Goal: Task Accomplishment & Management: Complete application form

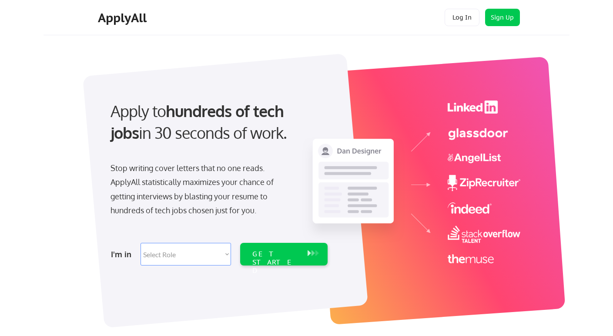
click at [182, 258] on select "Select Role Software Engineering Product Management Customer Success Sales UI/U…" at bounding box center [186, 254] width 91 height 23
select select ""engineering""
click at [141, 243] on select "Select Role Software Engineering Product Management Customer Success Sales UI/U…" at bounding box center [186, 254] width 91 height 23
select select ""engineering""
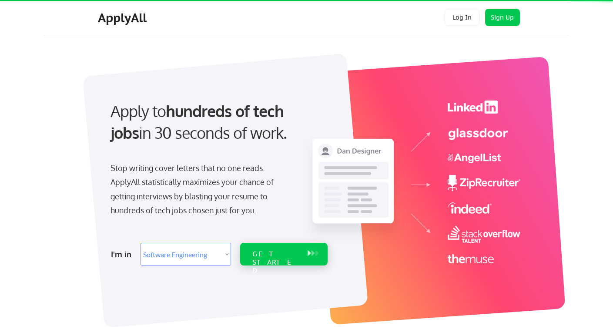
click at [275, 259] on div "GET STARTED" at bounding box center [275, 254] width 55 height 23
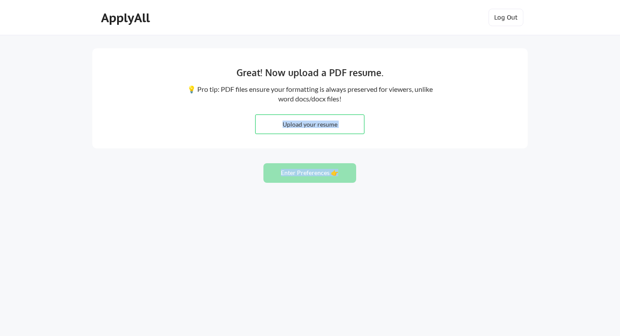
click at [388, 147] on div "Great! Now upload a PDF resume. 💡 Pro tip: PDF files ensure your formatting is …" at bounding box center [310, 168] width 620 height 336
click at [344, 121] on input "file" at bounding box center [310, 124] width 108 height 19
type input "C:\fakepath\D. Fabro - Resume - 082025.pdf"
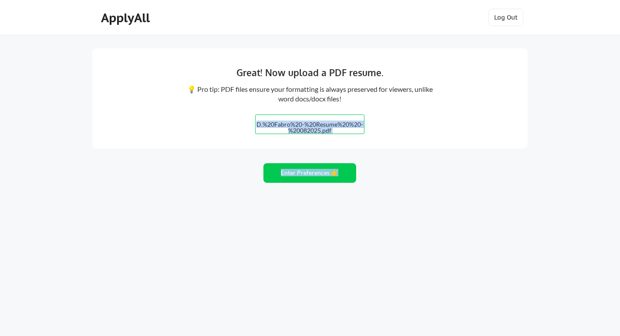
click at [430, 183] on div "Great! Now upload a PDF resume. 💡 Pro tip: PDF files ensure your formatting is …" at bounding box center [310, 168] width 620 height 336
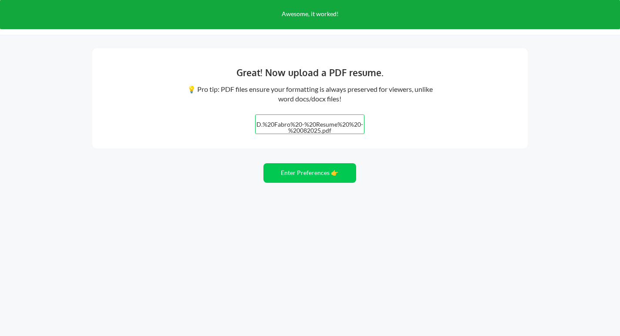
click at [452, 87] on div "Great! Now upload a PDF resume. 💡 Pro tip: PDF files ensure your formatting is …" at bounding box center [309, 98] width 435 height 100
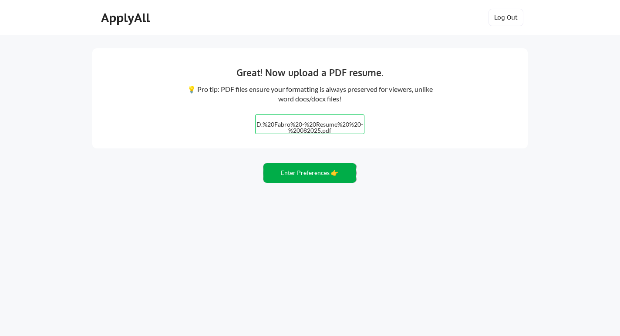
click at [320, 174] on button "Enter Preferences 👉" at bounding box center [309, 173] width 93 height 20
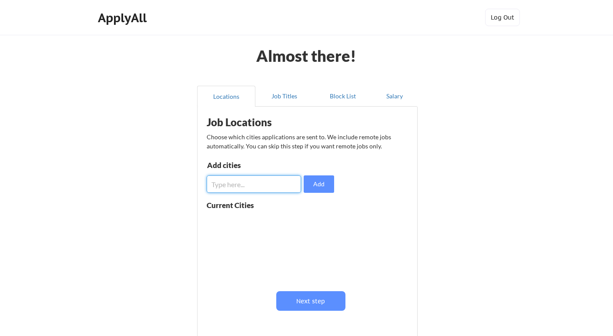
click at [271, 182] on input "input" at bounding box center [254, 183] width 94 height 17
type input "Pomona"
click at [330, 180] on button "Add" at bounding box center [319, 183] width 30 height 17
click at [263, 183] on input "input" at bounding box center [254, 183] width 94 height 17
type input "C"
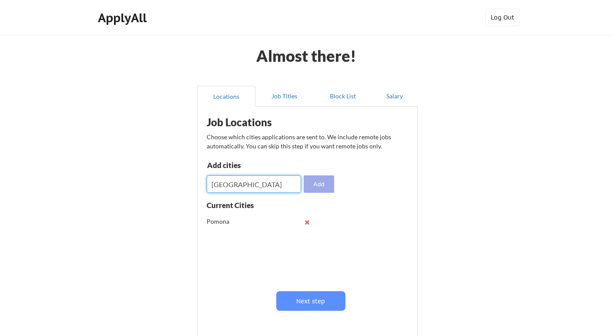
type input "Los Angeles"
click at [323, 189] on button "Add" at bounding box center [319, 183] width 30 height 17
click at [250, 181] on input "input" at bounding box center [254, 183] width 94 height 17
type input "Claremont"
click at [316, 178] on button "Add" at bounding box center [319, 183] width 30 height 17
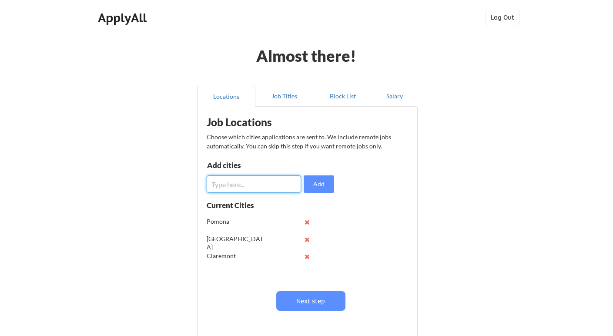
click at [268, 185] on input "input" at bounding box center [254, 183] width 94 height 17
type input "Covina"
click at [313, 178] on button "Add" at bounding box center [319, 183] width 30 height 17
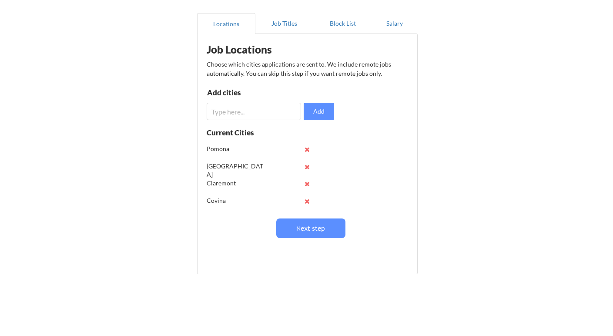
scroll to position [0, 0]
click at [307, 148] on button at bounding box center [307, 149] width 7 height 7
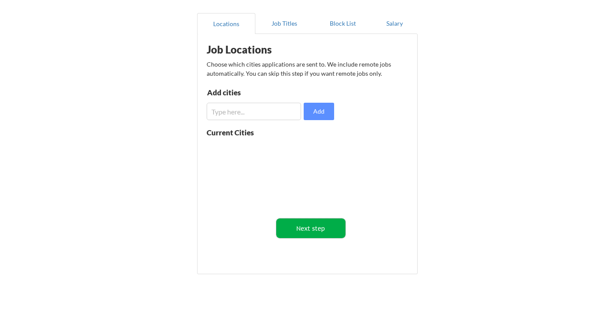
click at [315, 232] on button "Next step" at bounding box center [310, 229] width 69 height 20
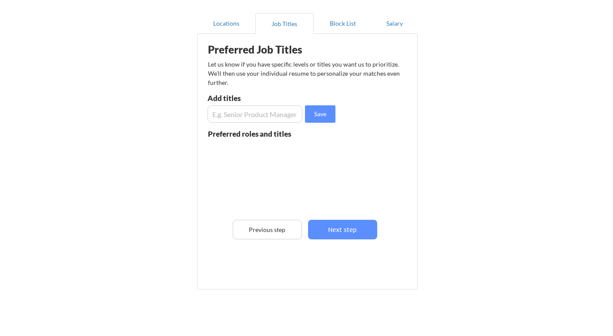
click at [223, 112] on input "input" at bounding box center [255, 113] width 95 height 17
type input "S"
type input "Fullstack Software Engineer"
click at [334, 119] on button "Save" at bounding box center [320, 113] width 30 height 17
click at [259, 116] on input "input" at bounding box center [255, 113] width 95 height 17
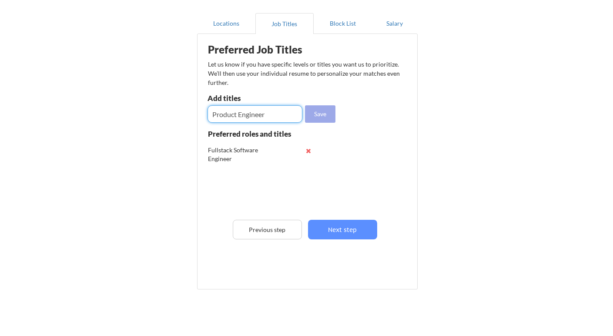
type input "Product Engineer"
click at [327, 118] on button "Save" at bounding box center [320, 113] width 30 height 17
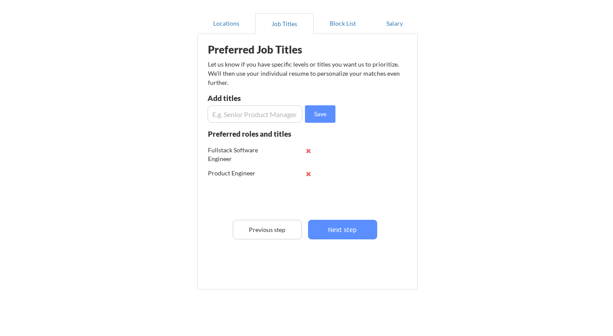
click at [266, 111] on input "input" at bounding box center [255, 113] width 95 height 17
type input "AI Software Engineer"
click at [316, 115] on button "Save" at bounding box center [320, 113] width 30 height 17
click at [291, 118] on input "input" at bounding box center [255, 113] width 95 height 17
click at [258, 112] on input "input" at bounding box center [255, 113] width 95 height 17
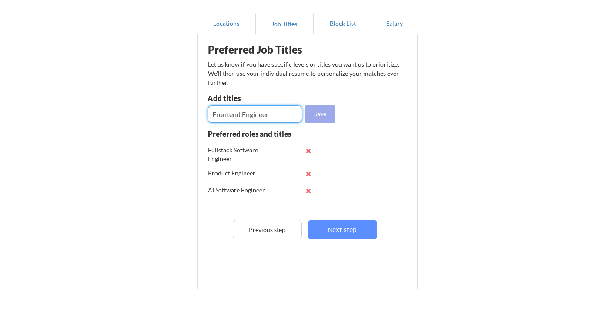
type input "Frontend Engineer"
click at [324, 114] on button "Save" at bounding box center [320, 113] width 30 height 17
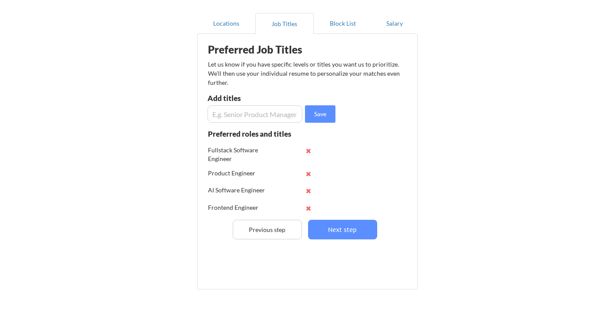
click at [258, 120] on input "input" at bounding box center [255, 113] width 95 height 17
type input "React Native Engineer"
click at [326, 120] on button "Save" at bounding box center [320, 113] width 30 height 17
click at [280, 121] on input "input" at bounding box center [255, 113] width 95 height 17
type input "R"
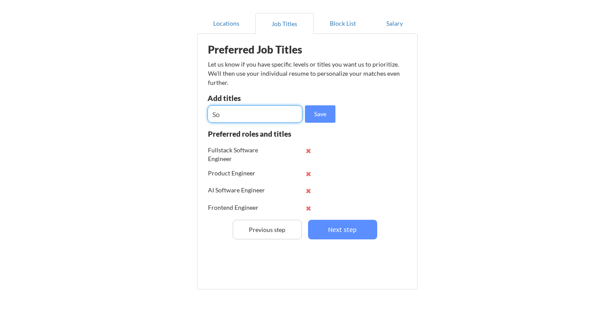
type input "S"
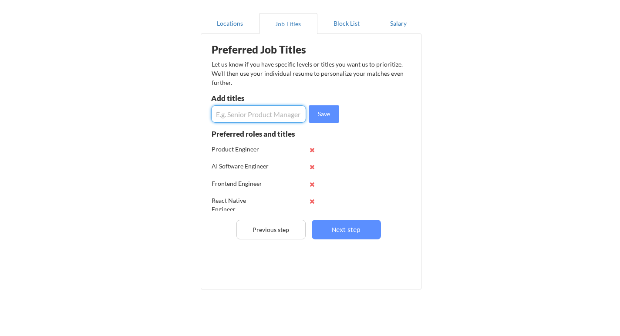
scroll to position [0, 0]
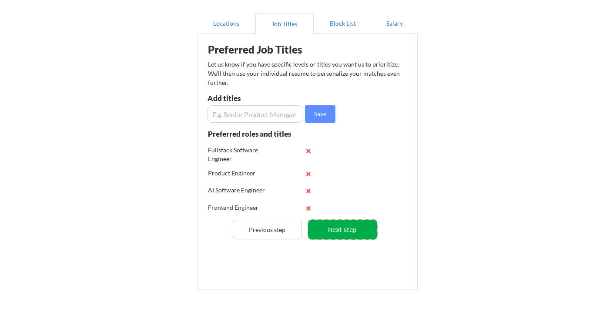
click at [363, 231] on button "Next step" at bounding box center [342, 230] width 69 height 20
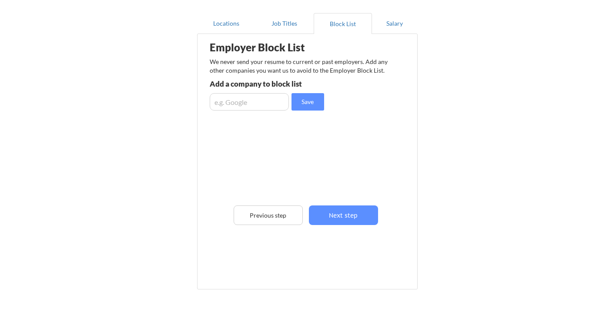
click at [427, 124] on div "Almost there! Locations Job Titles Block List Salary Employer Block List We nev…" at bounding box center [306, 148] width 613 height 442
click at [239, 100] on input "input" at bounding box center [249, 101] width 79 height 17
type input "Outright Agency"
click at [298, 103] on button "Save" at bounding box center [308, 101] width 33 height 17
click at [253, 103] on input "input" at bounding box center [249, 101] width 79 height 17
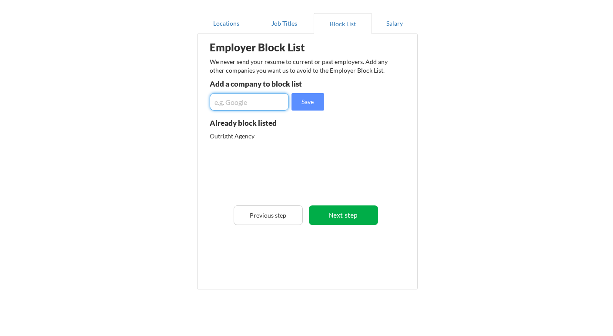
click at [374, 209] on button "Next step" at bounding box center [343, 216] width 69 height 20
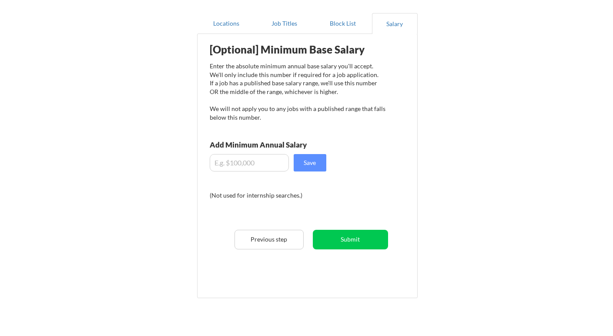
click at [257, 165] on input "input" at bounding box center [249, 162] width 79 height 17
type input "$180,000"
click at [318, 164] on button "Save" at bounding box center [310, 162] width 33 height 17
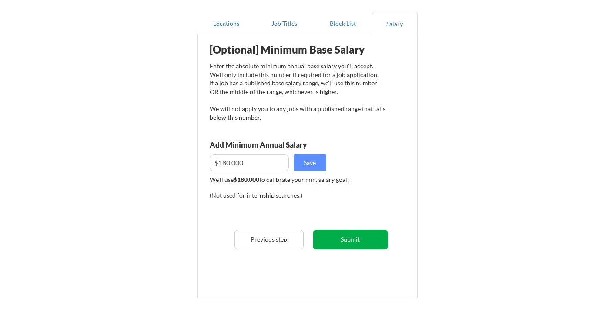
click at [362, 238] on button "Submit" at bounding box center [350, 240] width 75 height 20
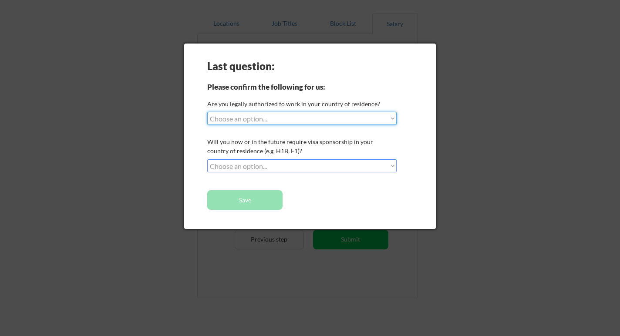
click at [321, 119] on select "Choose an option... Yes, I am a US Citizen Yes, I am a Canadian Citizen Yes, I …" at bounding box center [301, 118] width 189 height 13
select select ""yes__i_am_a_us_citizen""
click at [207, 112] on select "Choose an option... Yes, I am a US Citizen Yes, I am a Canadian Citizen Yes, I …" at bounding box center [301, 118] width 189 height 13
click at [272, 164] on select "Choose an option... No, I will not need sponsorship Yes, I will need sponsorship" at bounding box center [301, 165] width 189 height 13
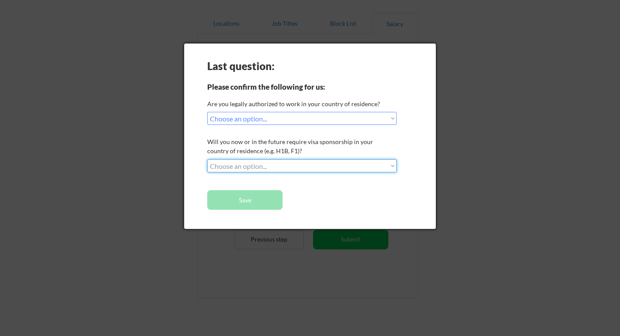
select select ""no__i_will_not_need_sponsorship""
click at [207, 159] on select "Choose an option... No, I will not need sponsorship Yes, I will need sponsorship" at bounding box center [301, 165] width 189 height 13
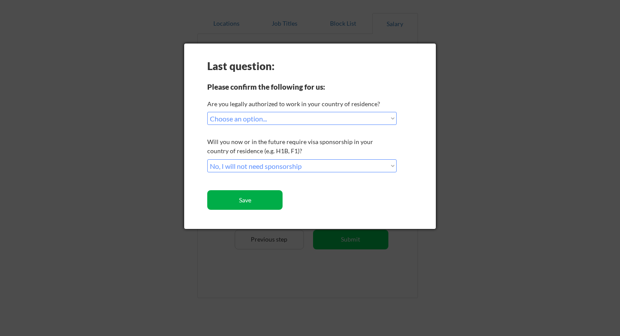
click at [264, 195] on button "Save" at bounding box center [244, 200] width 75 height 20
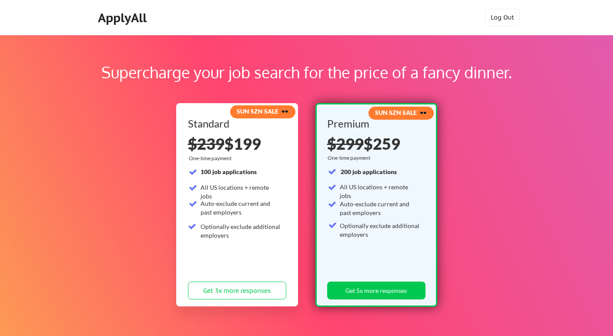
click at [522, 166] on div "Supercharge your job search for the price of a fancy dinner. SUN SZN SALE 🕶️ St…" at bounding box center [306, 273] width 613 height 476
click at [496, 17] on button "Log Out" at bounding box center [502, 17] width 35 height 17
